Goal: Information Seeking & Learning: Learn about a topic

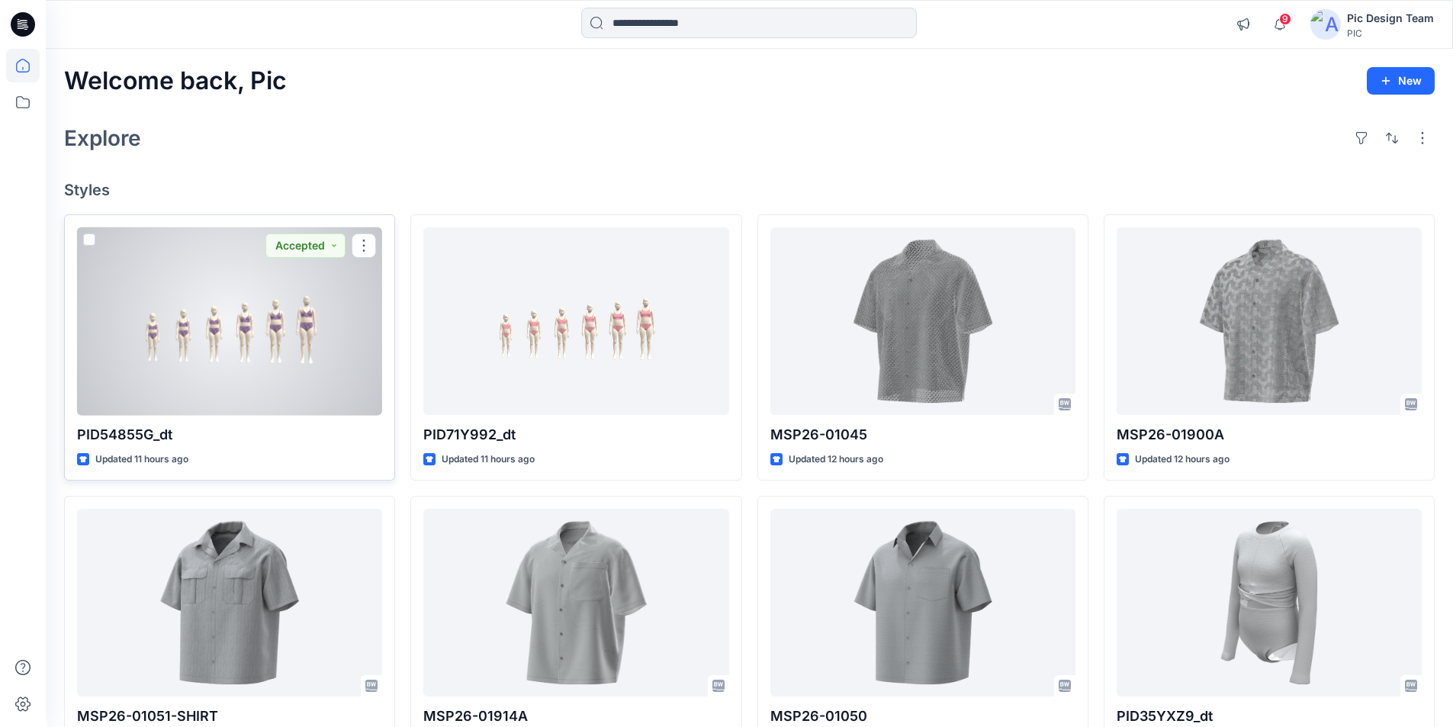
click at [302, 277] on div at bounding box center [229, 321] width 305 height 188
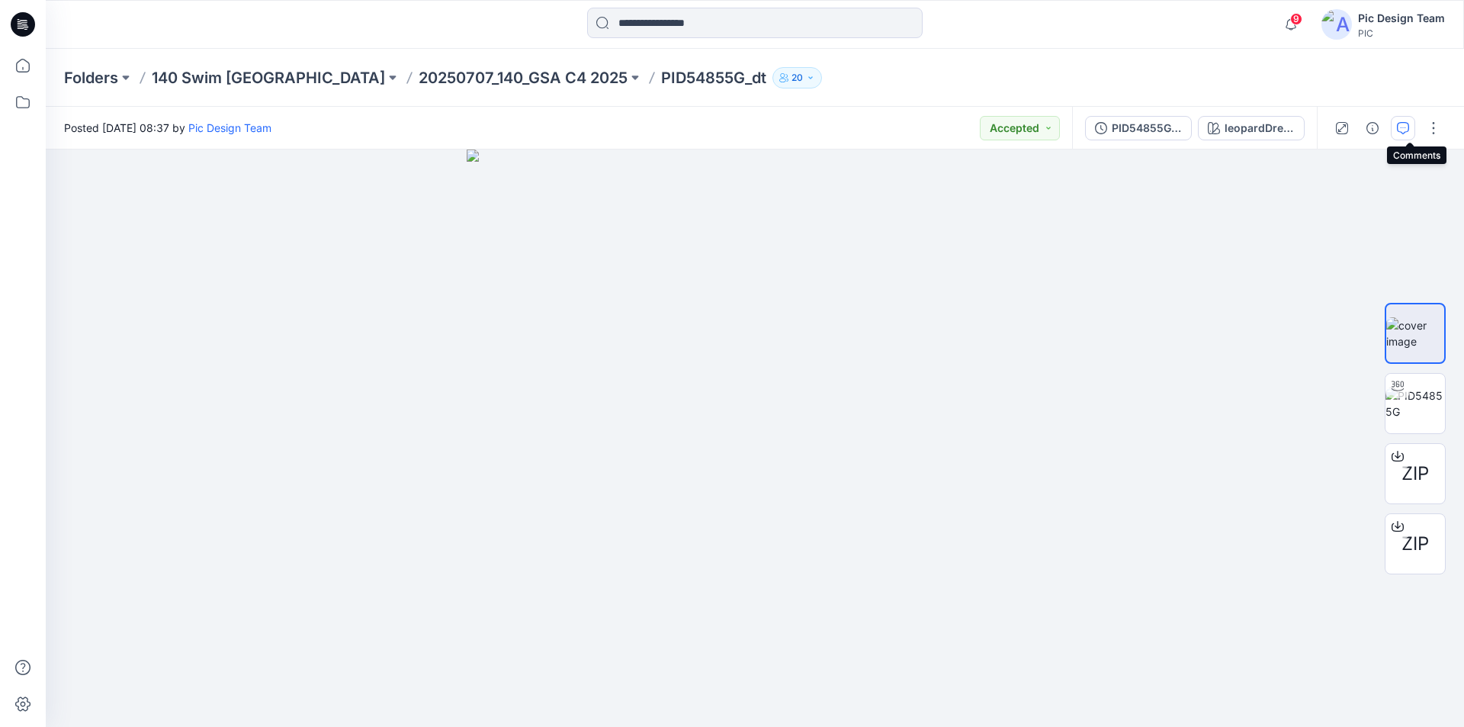
click at [1409, 127] on icon "button" at bounding box center [1403, 128] width 12 height 12
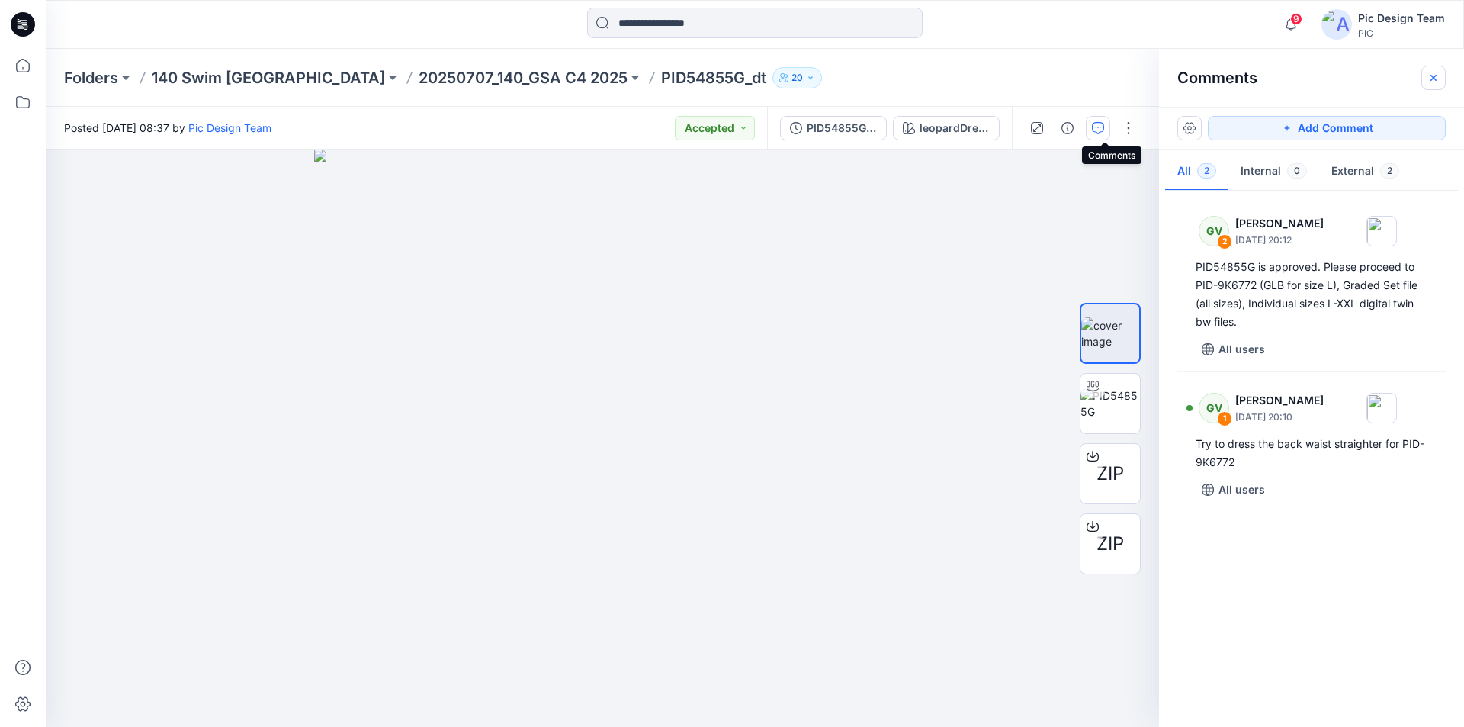
click at [1438, 79] on button "button" at bounding box center [1433, 78] width 24 height 24
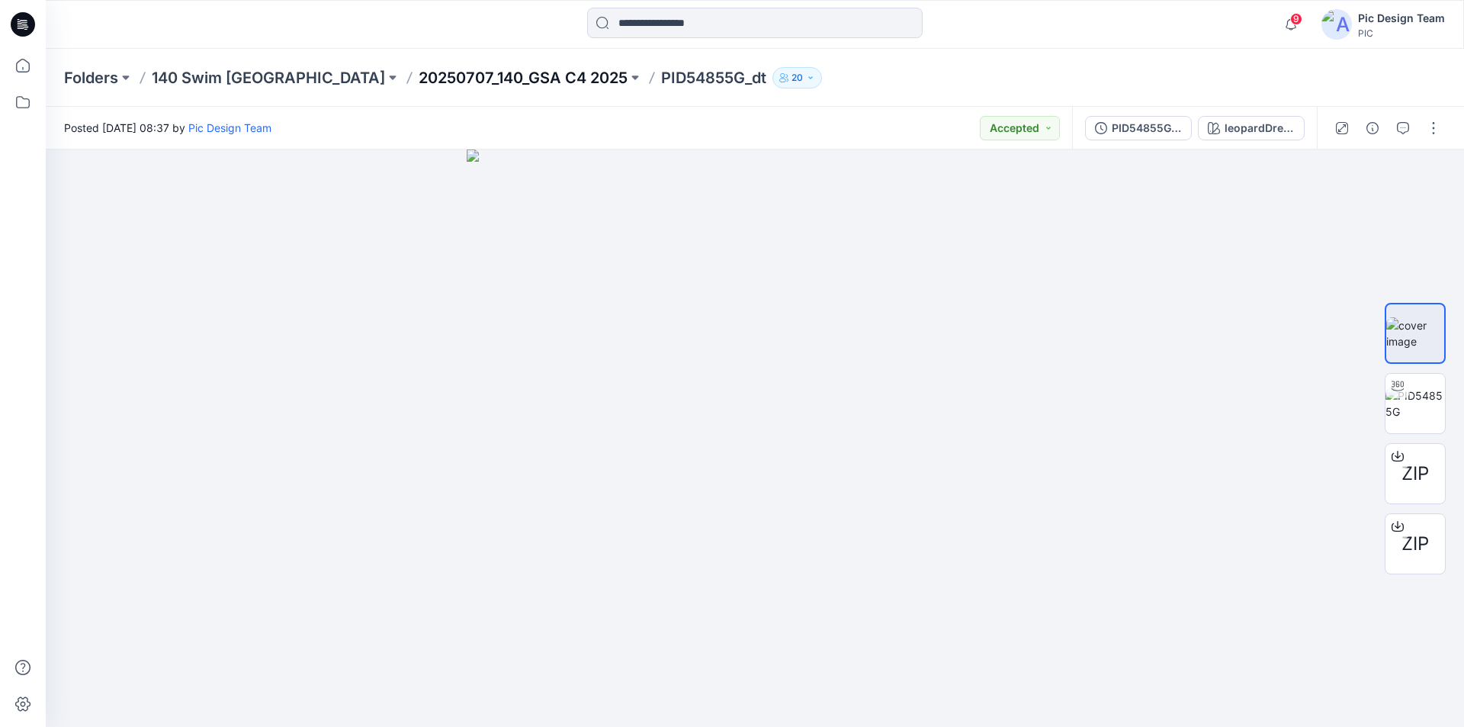
click at [428, 81] on p "20250707_140_GSA C4 2025" at bounding box center [523, 77] width 209 height 21
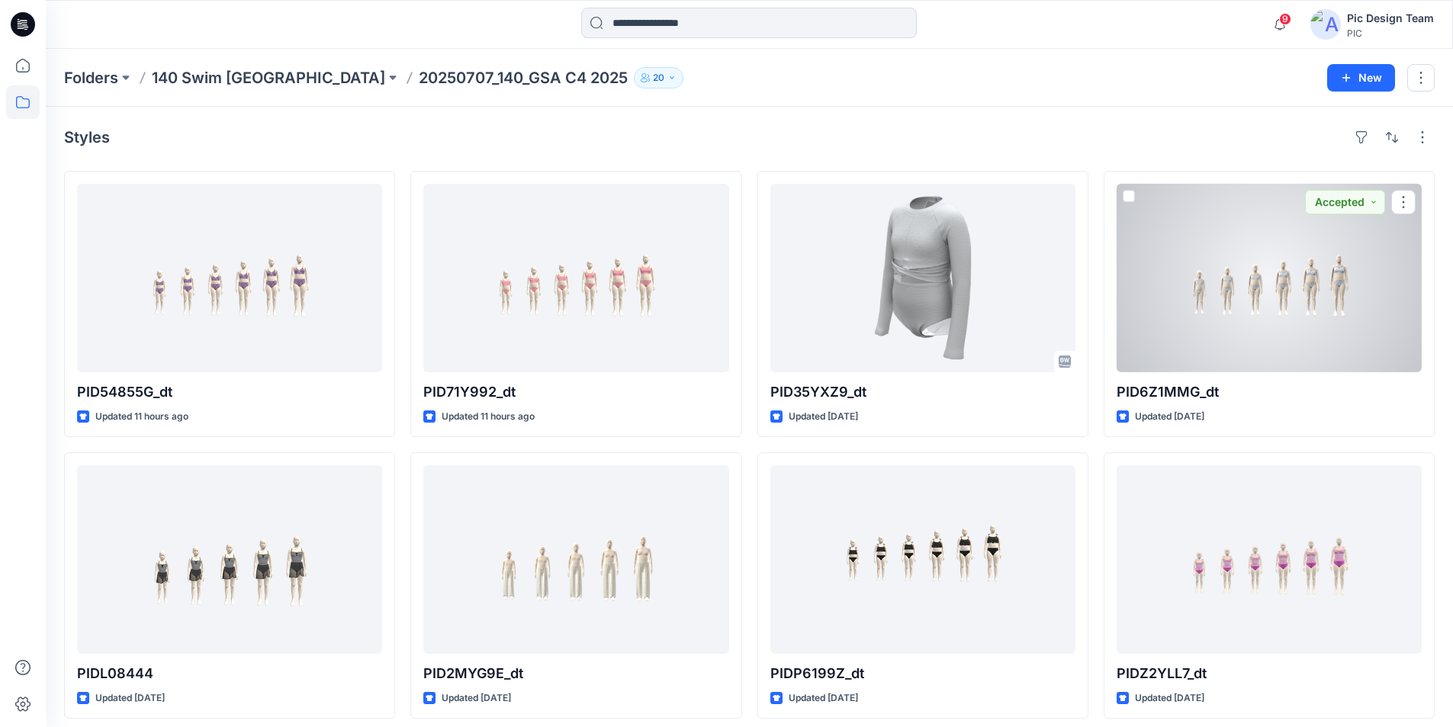
click at [1244, 253] on div at bounding box center [1268, 278] width 305 height 188
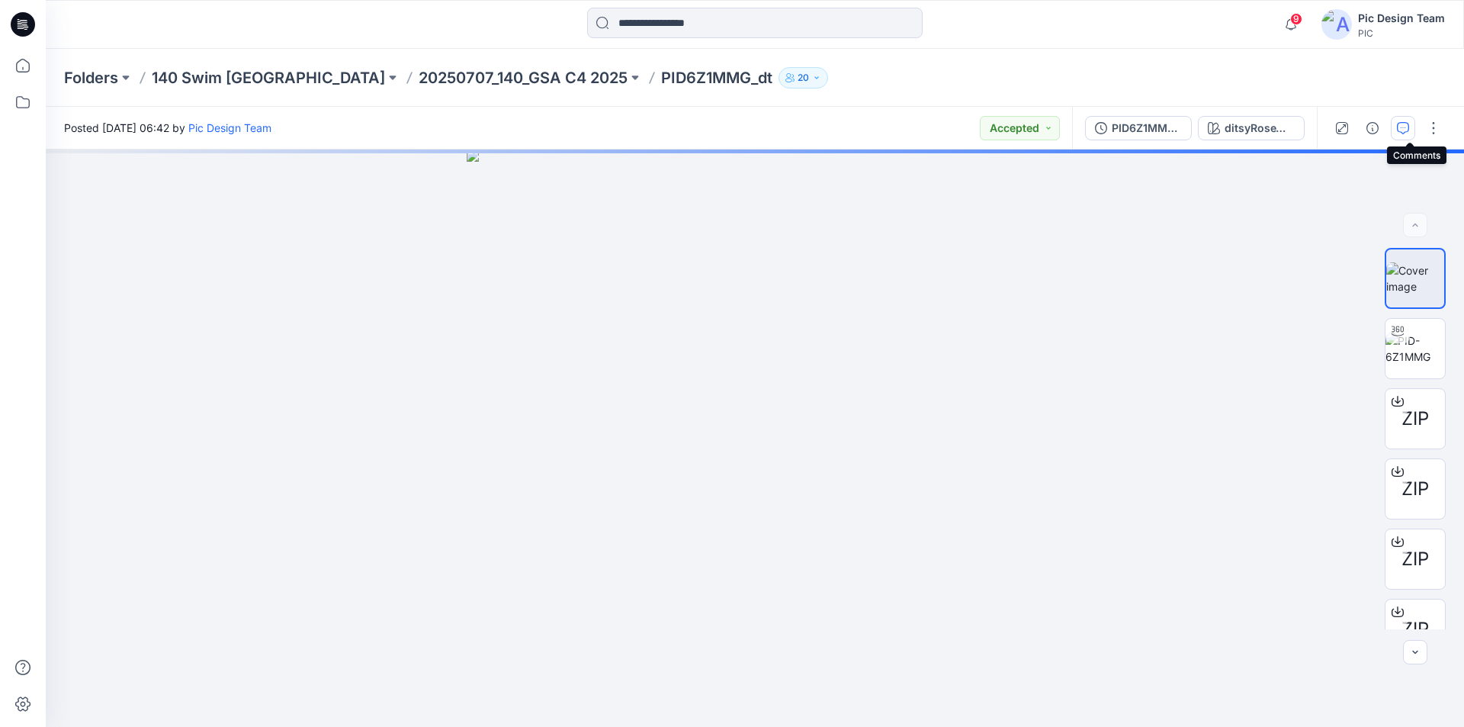
click at [1409, 126] on icon "button" at bounding box center [1403, 128] width 12 height 12
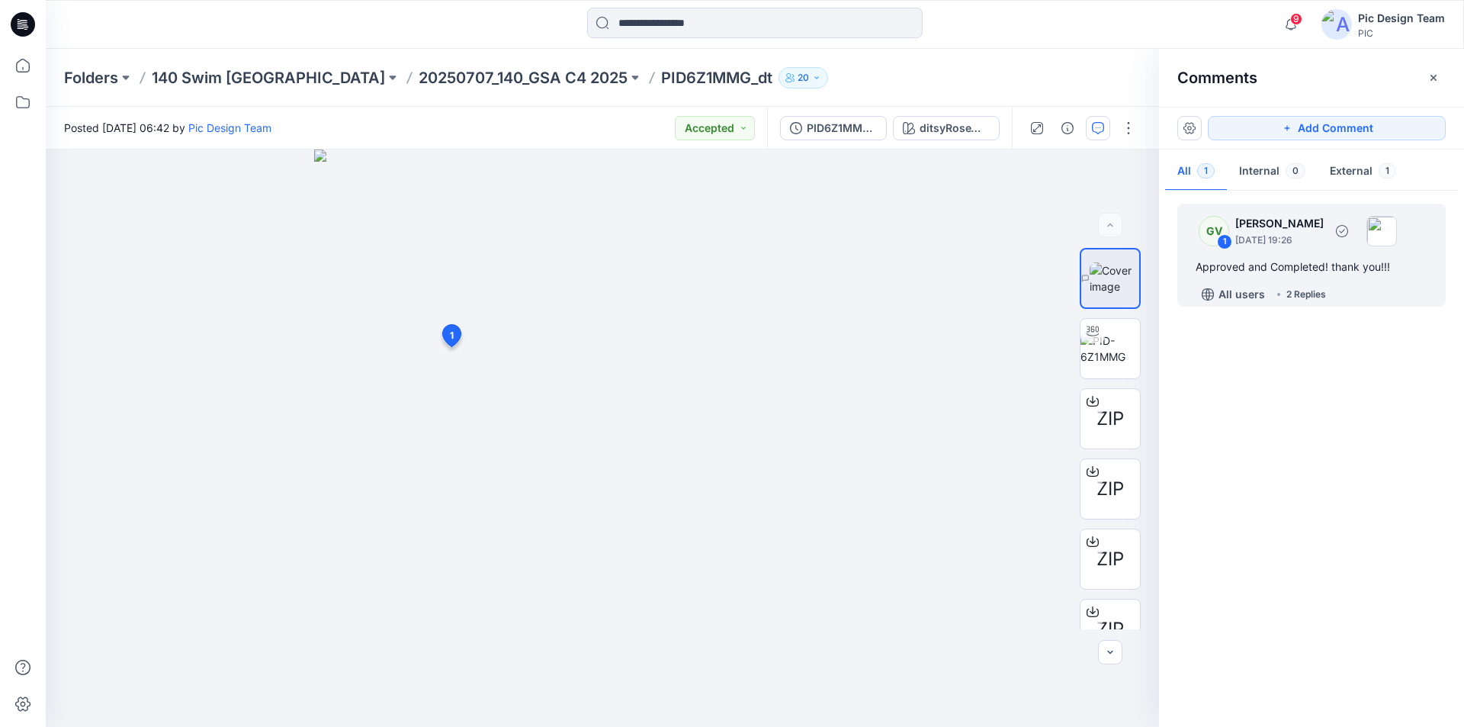
click at [1309, 297] on div "2 Replies" at bounding box center [1306, 294] width 40 height 15
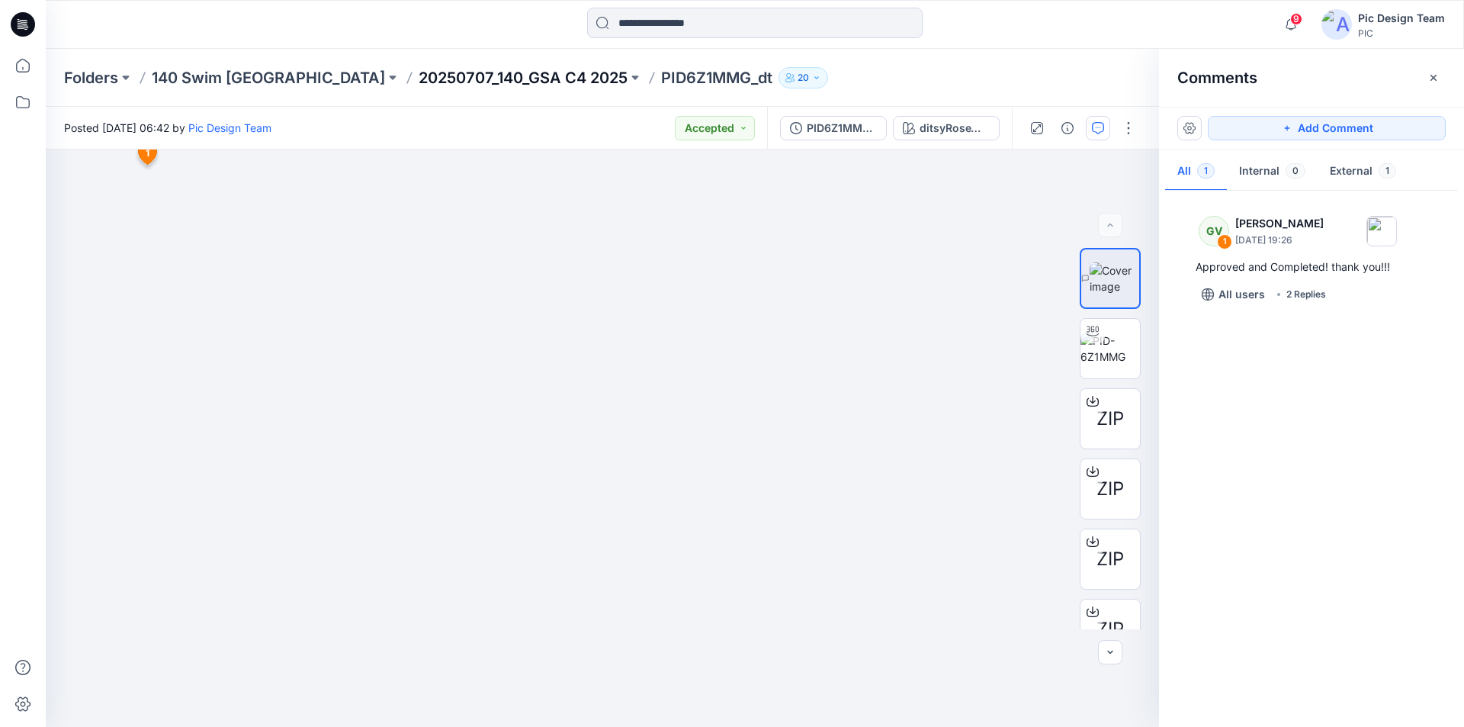
click at [427, 74] on p "20250707_140_GSA C4 2025" at bounding box center [523, 77] width 209 height 21
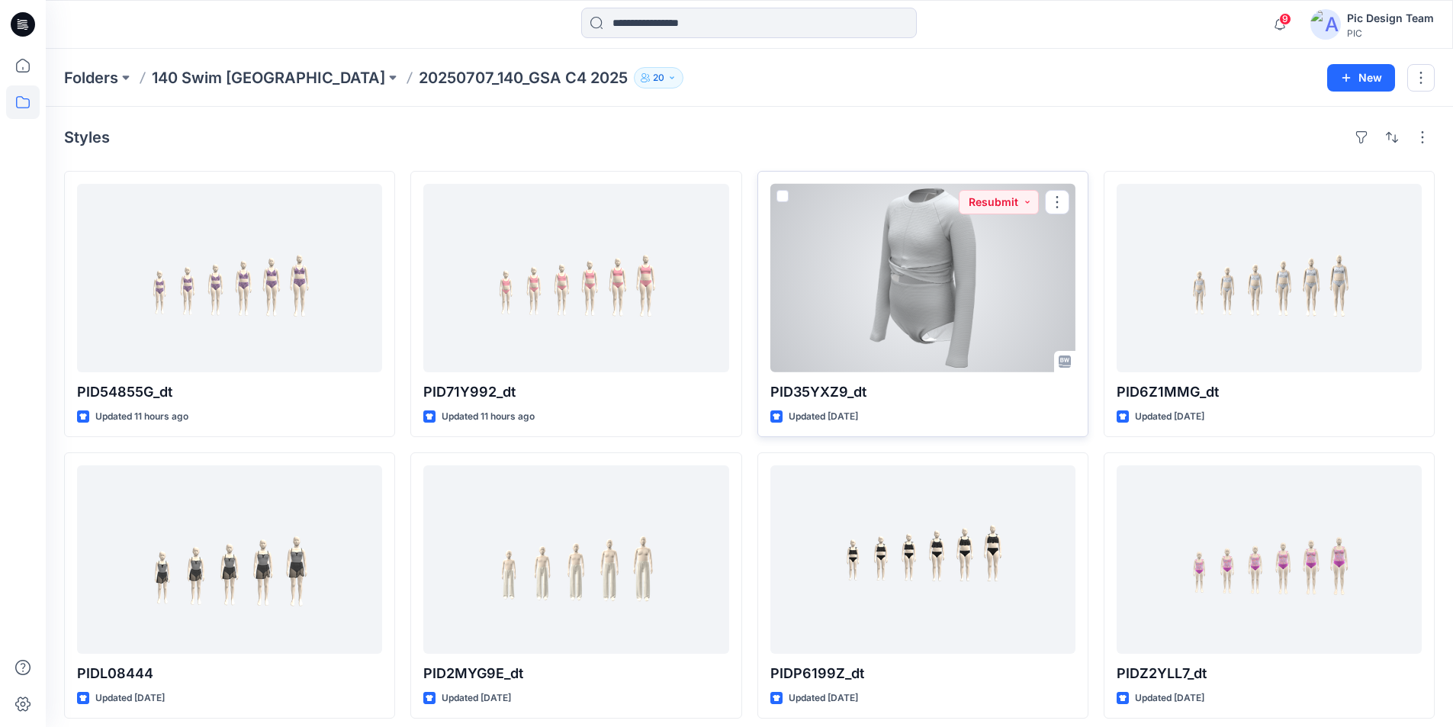
click at [933, 246] on div at bounding box center [922, 278] width 305 height 188
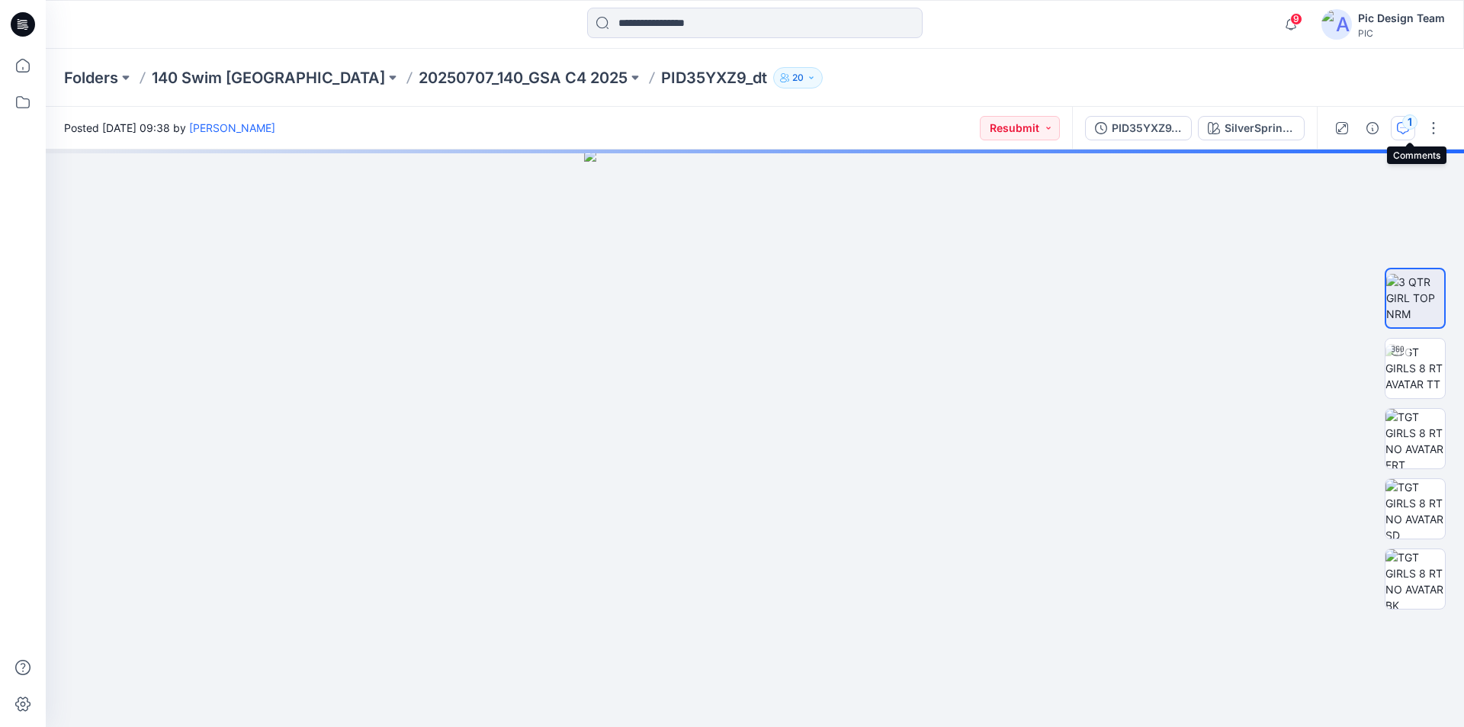
click at [1403, 120] on button "1" at bounding box center [1403, 128] width 24 height 24
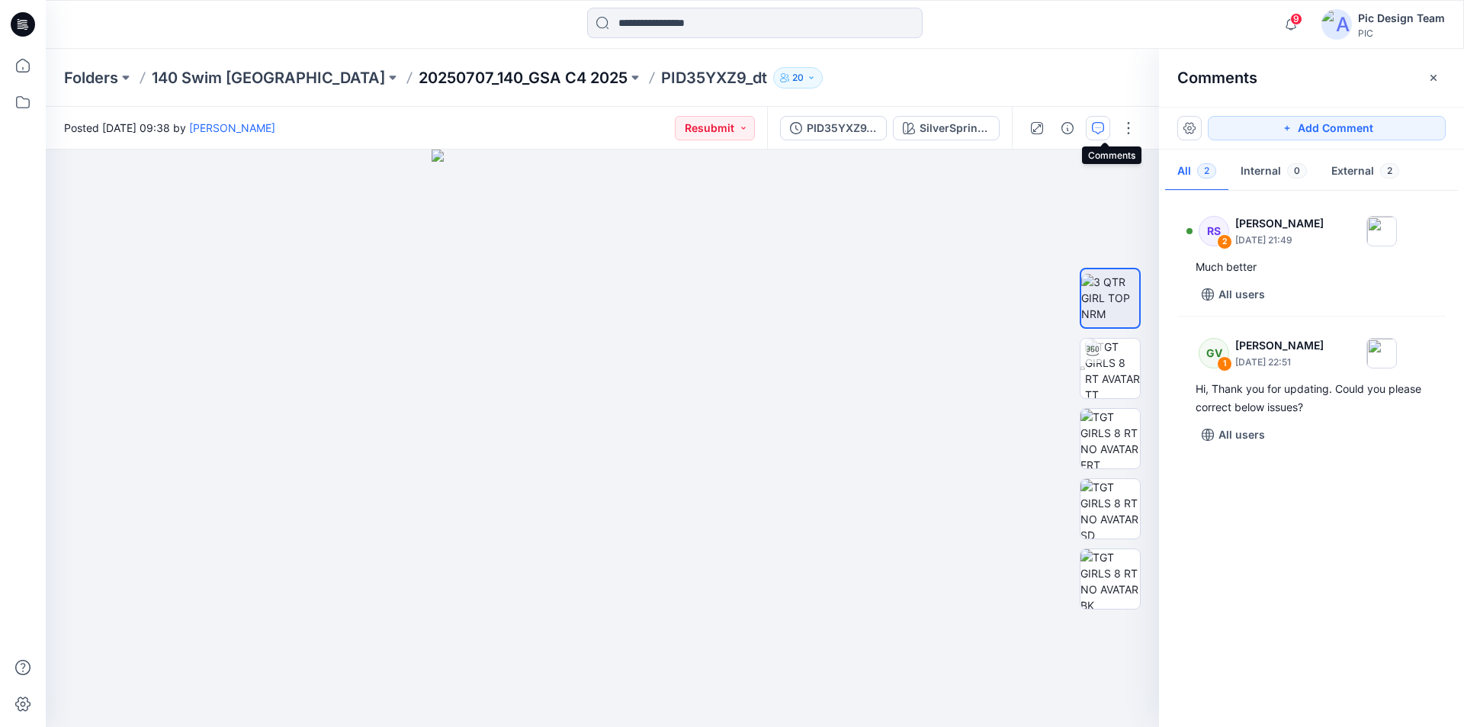
click at [419, 80] on p "20250707_140_GSA C4 2025" at bounding box center [523, 77] width 209 height 21
